Goal: Information Seeking & Learning: Learn about a topic

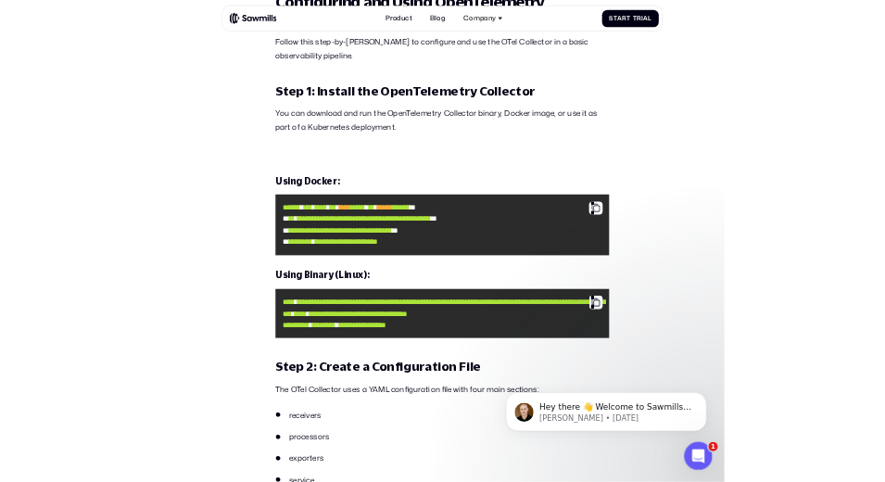
scroll to position [1660, 0]
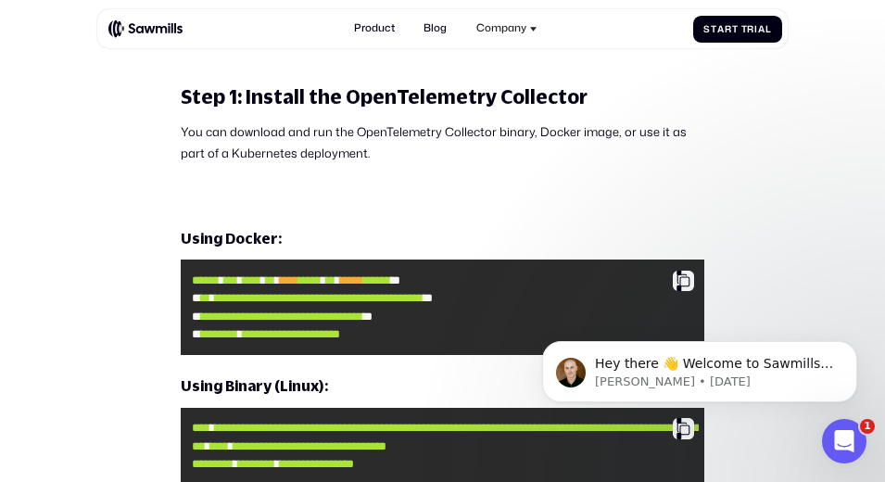
click at [363, 229] on h4 "Using Docker:" at bounding box center [443, 238] width 525 height 19
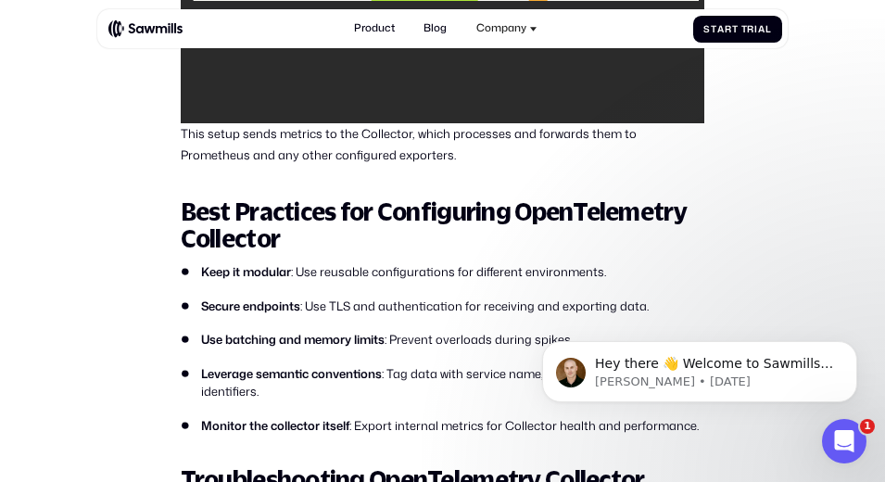
scroll to position [3868, 0]
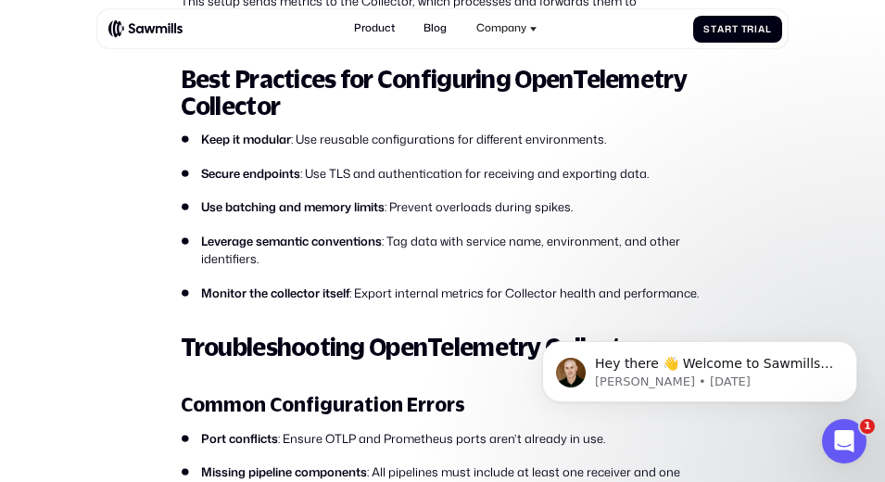
click at [450, 208] on li "Use batching and memory limits : Prevent overloads during spikes." at bounding box center [443, 207] width 525 height 18
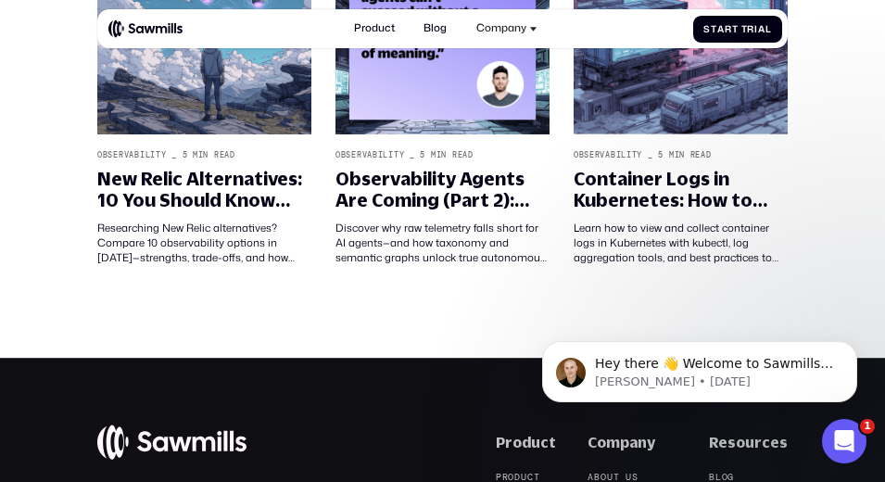
scroll to position [3089, 0]
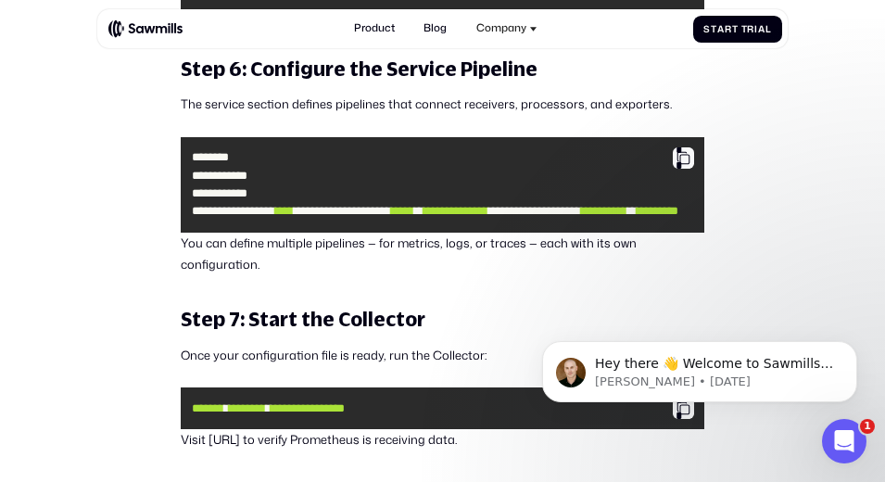
click at [448, 256] on p "You can define multiple pipelines — for metrics, logs, or traces — each with it…" at bounding box center [443, 254] width 525 height 43
drag, startPoint x: 373, startPoint y: 253, endPoint x: 190, endPoint y: 67, distance: 260.9
click at [373, 253] on p "You can define multiple pipelines — for metrics, logs, or traces — each with it…" at bounding box center [443, 254] width 525 height 43
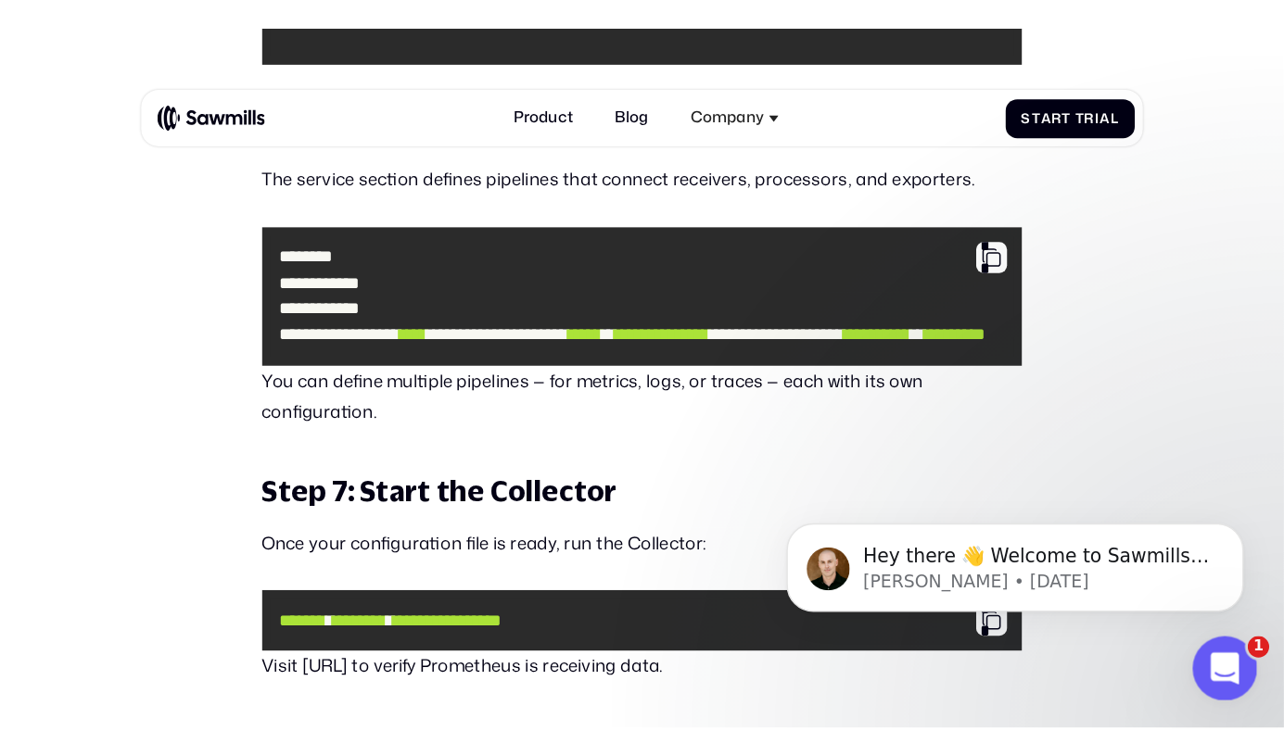
scroll to position [0, 0]
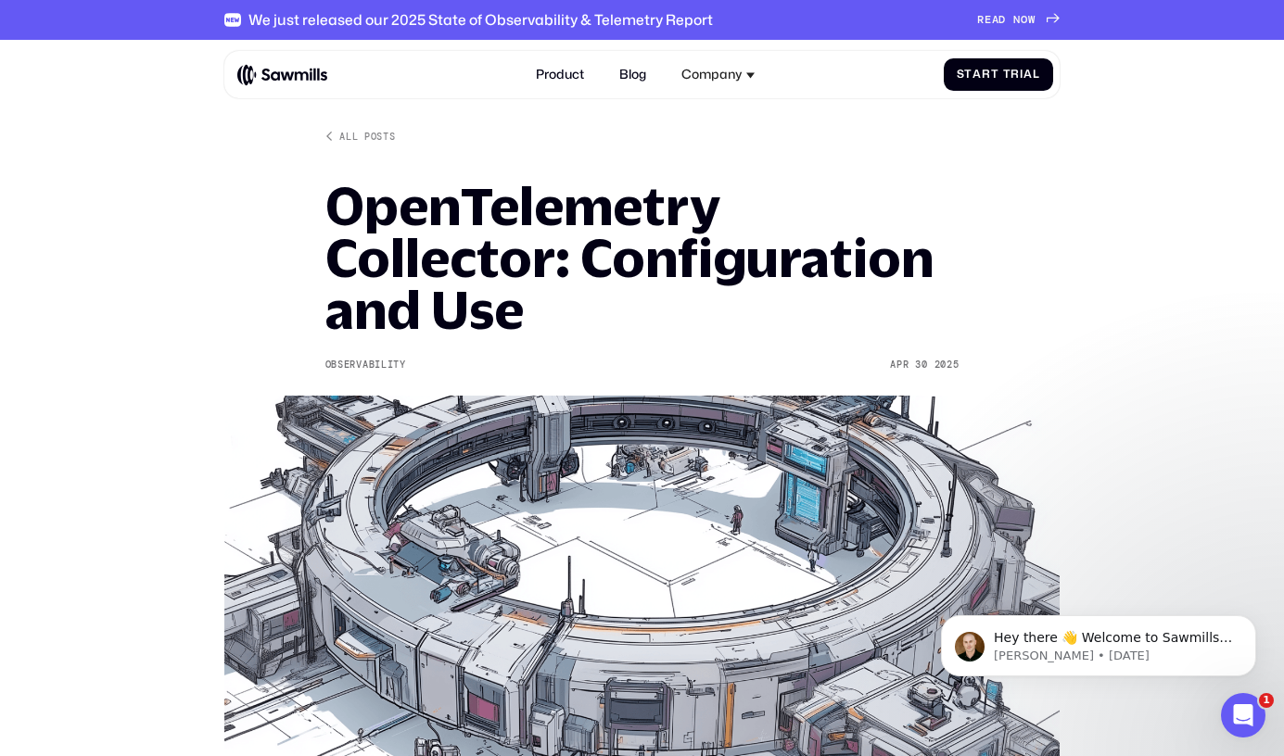
click at [535, 285] on h1 "OpenTelemetry Collector: Configuration and Use" at bounding box center [642, 258] width 634 height 156
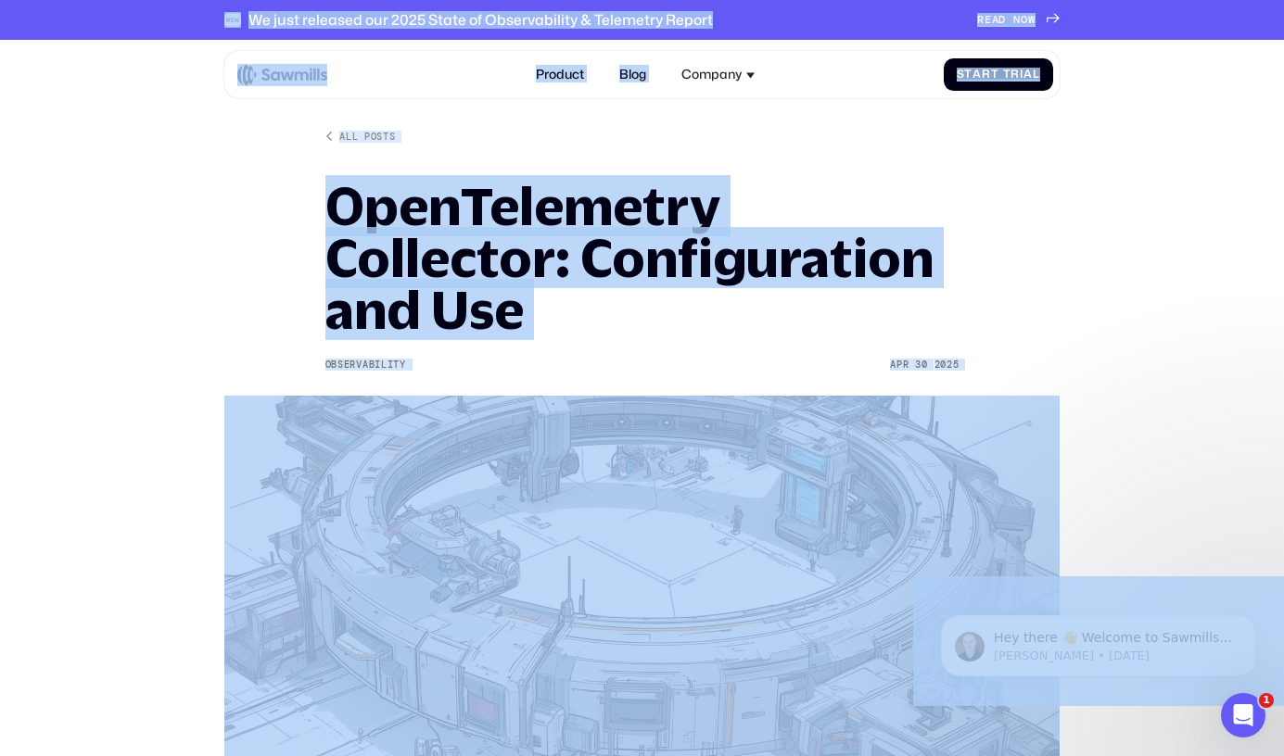
copy body "Lo ipsu dolorsit ame 4146 Conse ad Elitseddoeius & Temporinc Utlabo E D M A E A…"
click at [563, 345] on div "All posts OpenTelemetry Collector: Configuration and Use Observability [DATE] […" at bounding box center [642, 479] width 634 height 699
